Goal: Transaction & Acquisition: Purchase product/service

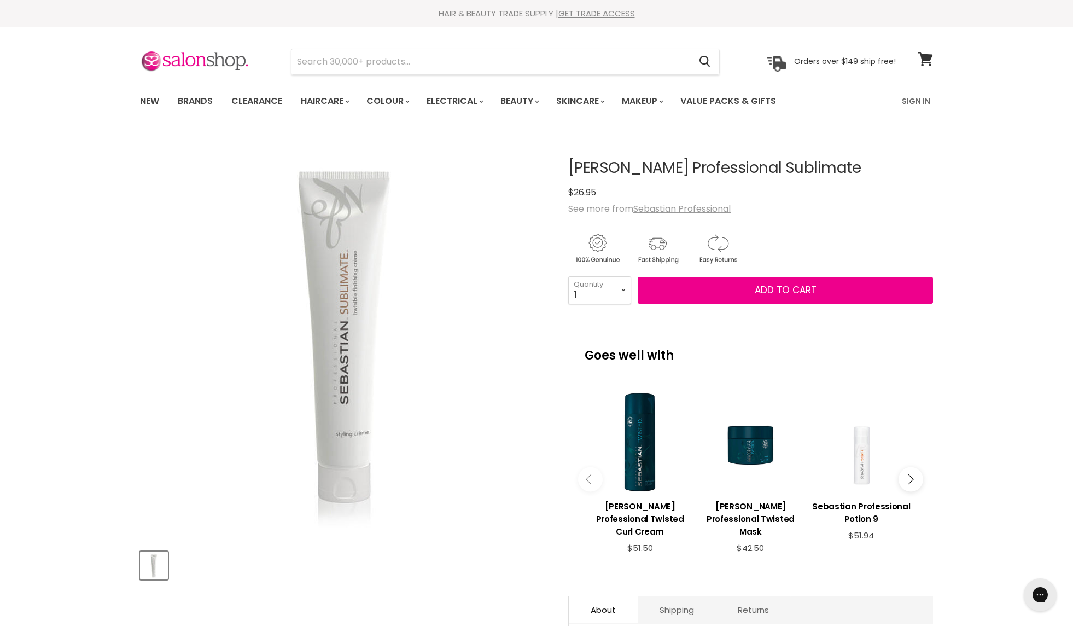
drag, startPoint x: 362, startPoint y: 238, endPoint x: 422, endPoint y: 433, distance: 203.8
click at [430, 424] on img "Sebastian Professional Sublimate image. Click or Scroll to Zoom." at bounding box center [344, 336] width 383 height 383
drag, startPoint x: 345, startPoint y: 377, endPoint x: 413, endPoint y: 333, distance: 81.5
click at [413, 333] on img "Sebastian Professional Sublimate image. Click or Scroll to Zoom." at bounding box center [344, 336] width 383 height 383
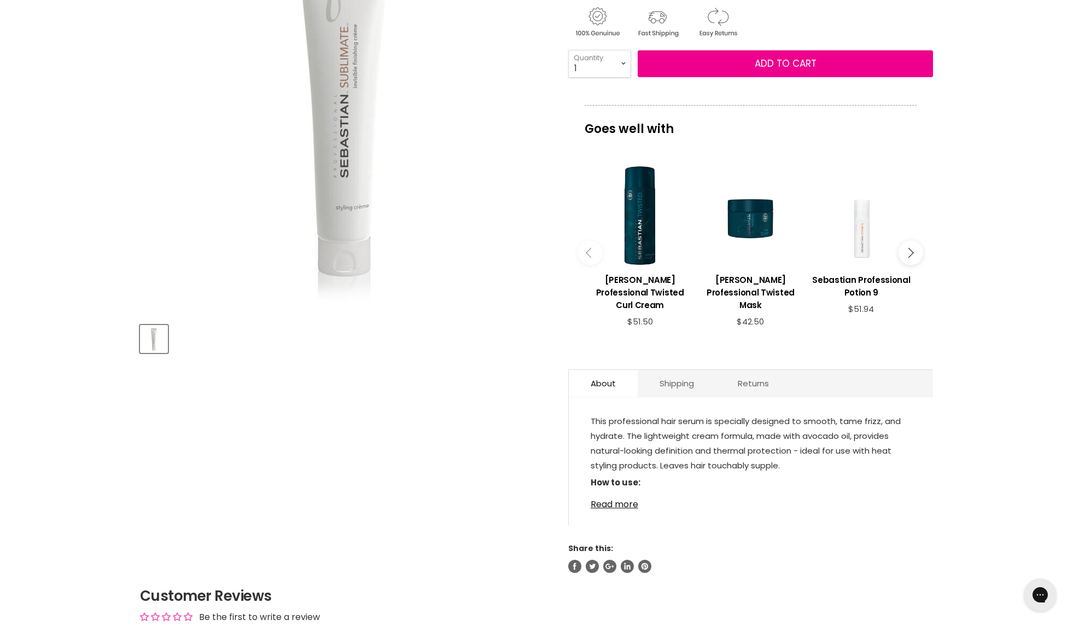
scroll to position [228, 0]
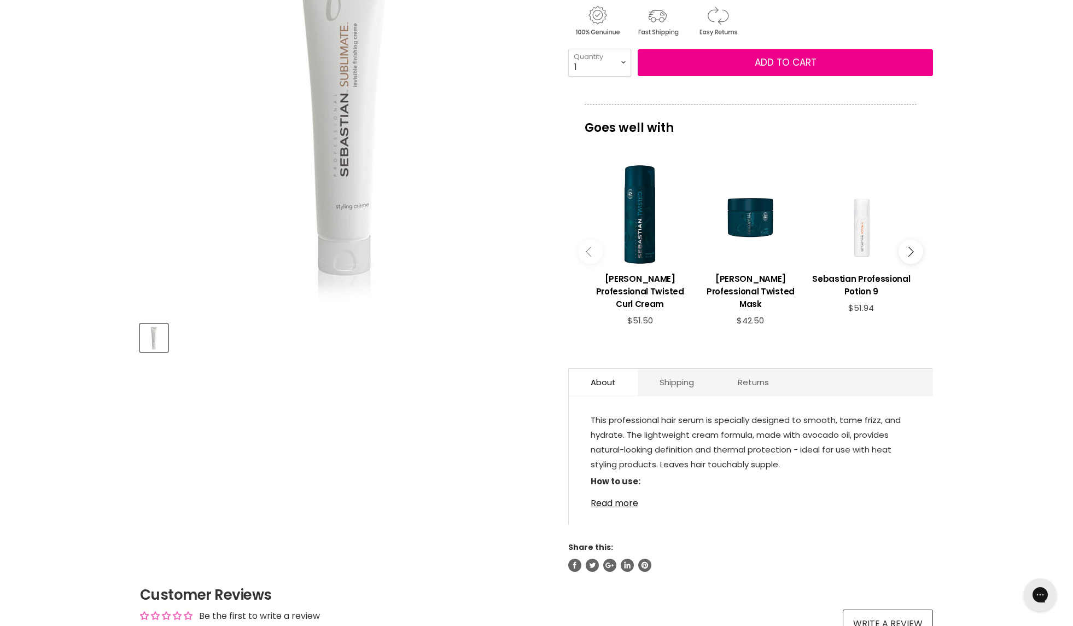
drag, startPoint x: 338, startPoint y: 225, endPoint x: 287, endPoint y: 344, distance: 129.6
click at [287, 344] on div "Click or scroll to zoom Tap or pinch to zoom" at bounding box center [344, 128] width 409 height 447
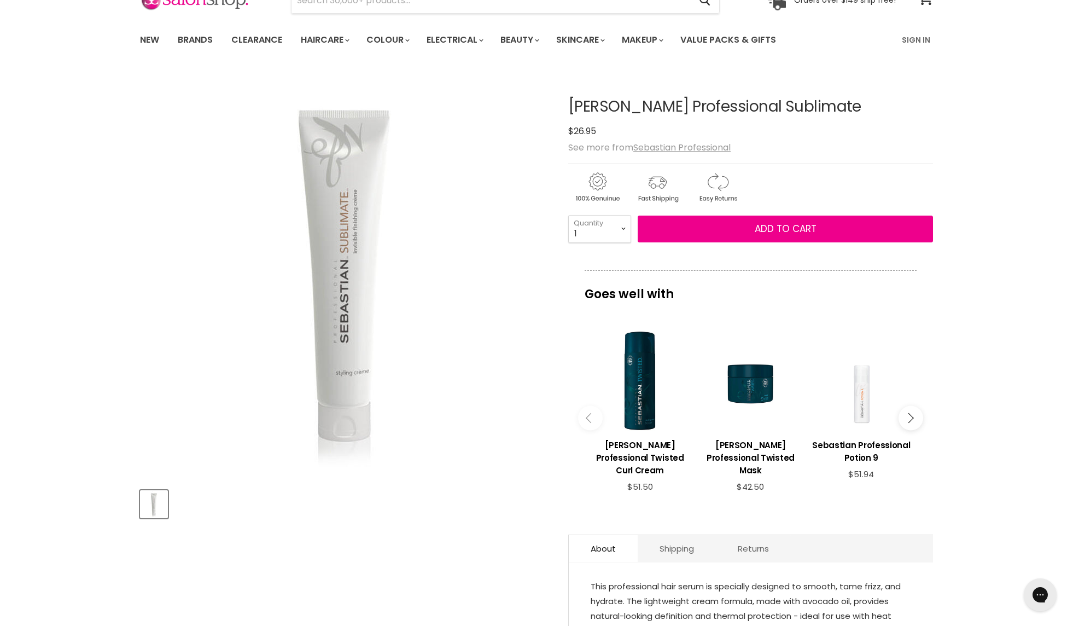
scroll to position [38, 0]
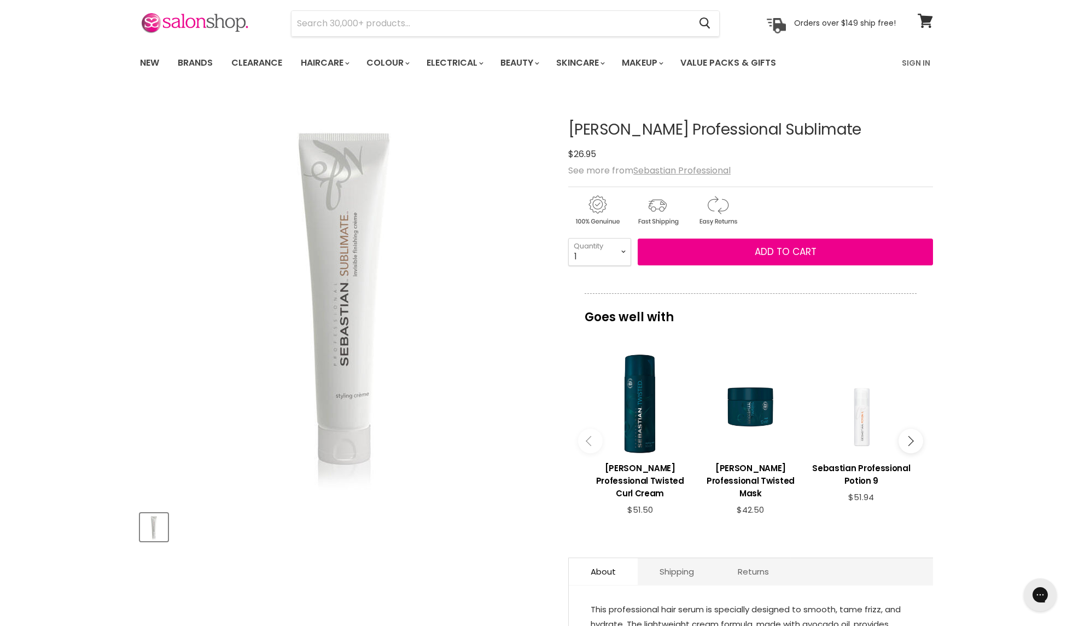
click at [333, 226] on img "Sebastian Professional Sublimate image. Click or Scroll to Zoom." at bounding box center [344, 298] width 383 height 383
click at [360, 259] on img "Sebastian Professional Sublimate image. Click or Scroll to Zoom." at bounding box center [344, 298] width 383 height 383
